Goal: Check status: Check status

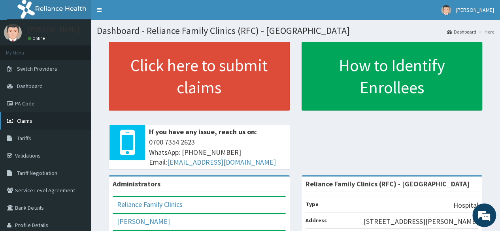
click at [27, 117] on span "Claims" at bounding box center [24, 120] width 15 height 7
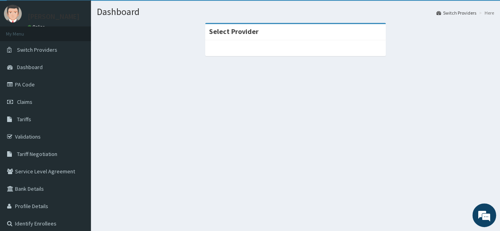
scroll to position [17, 0]
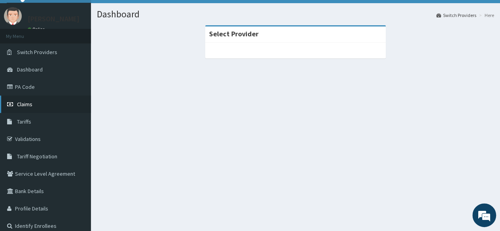
click at [19, 102] on span "Claims" at bounding box center [24, 104] width 15 height 7
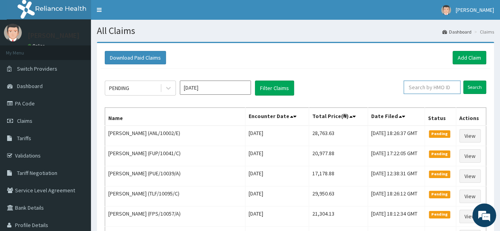
click at [415, 88] on input "text" at bounding box center [431, 87] width 57 height 13
paste input "SKC/10004/A"
type input "SKC/10004/A"
click at [463, 81] on input "Search" at bounding box center [474, 87] width 23 height 13
